Goal: Find specific page/section: Find specific page/section

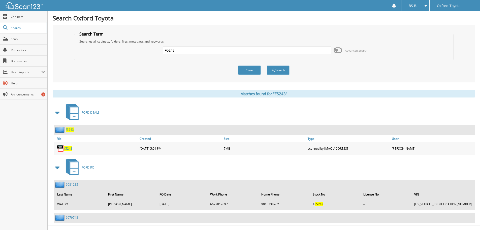
click at [184, 50] on input "F5243" at bounding box center [247, 51] width 168 height 8
type input "6079690"
click at [267, 66] on button "Search" at bounding box center [278, 70] width 23 height 9
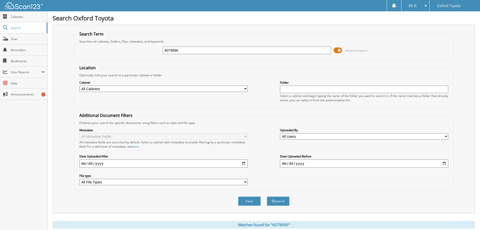
click at [338, 50] on span at bounding box center [338, 51] width 9 height 8
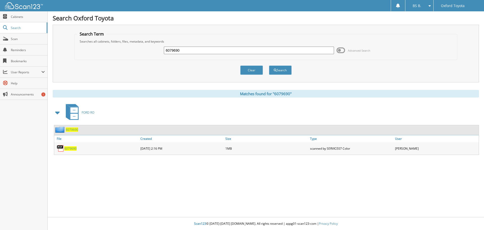
click at [69, 148] on span "6079690" at bounding box center [70, 148] width 12 height 4
